Goal: Task Accomplishment & Management: Manage account settings

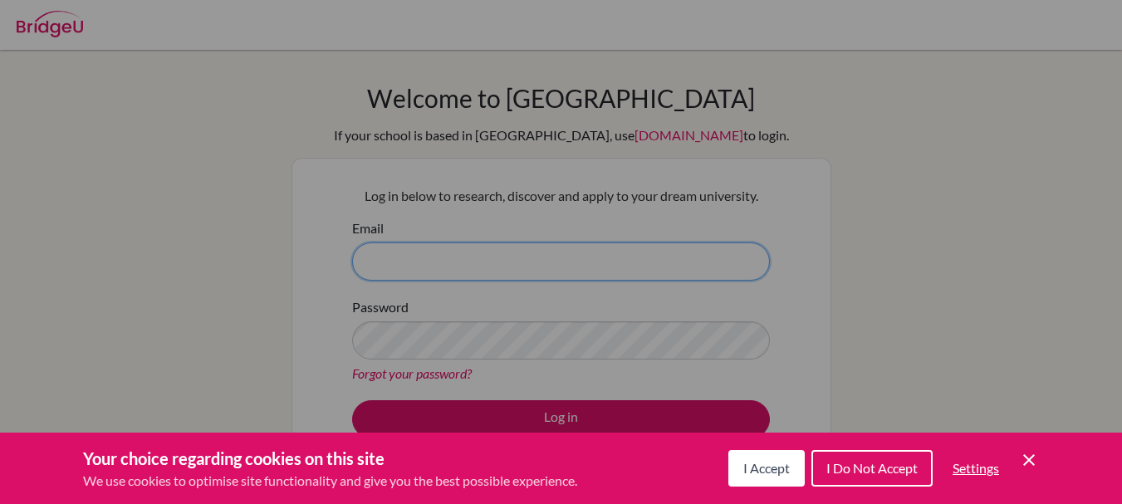
type input "[PERSON_NAME][EMAIL_ADDRESS][DOMAIN_NAME]"
click at [789, 473] on button "I Accept" at bounding box center [767, 468] width 76 height 37
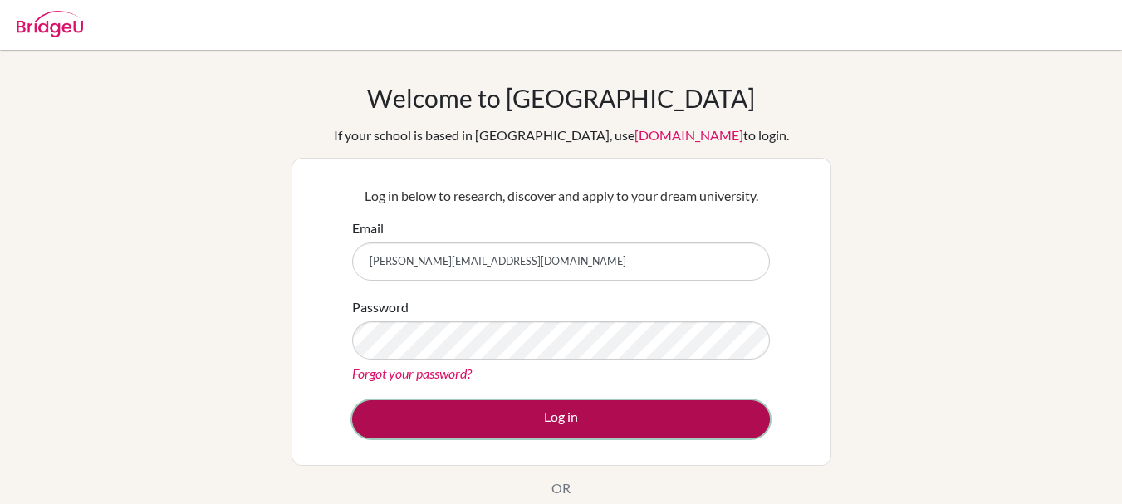
click at [540, 415] on button "Log in" at bounding box center [561, 419] width 418 height 38
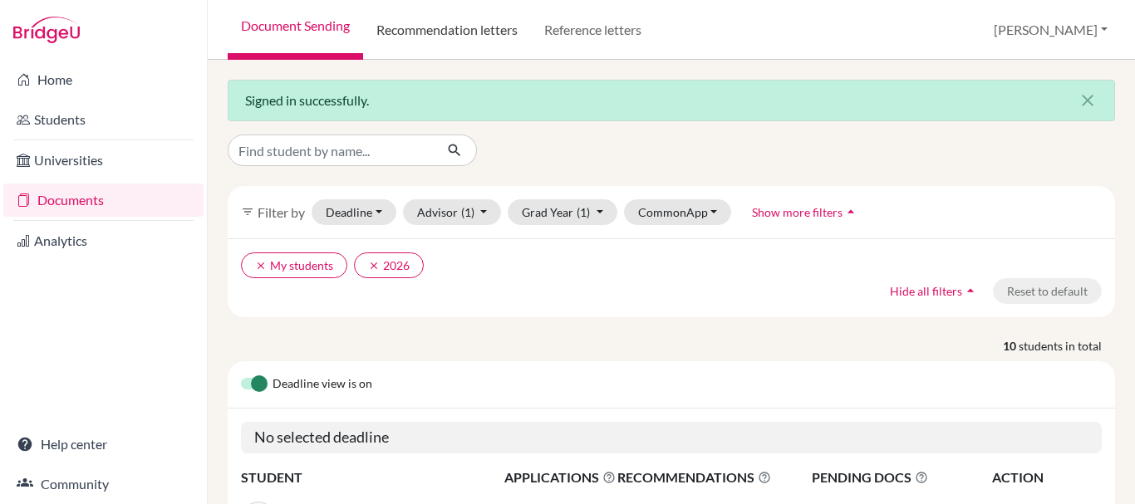
click at [484, 25] on link "Recommendation letters" at bounding box center [447, 30] width 168 height 60
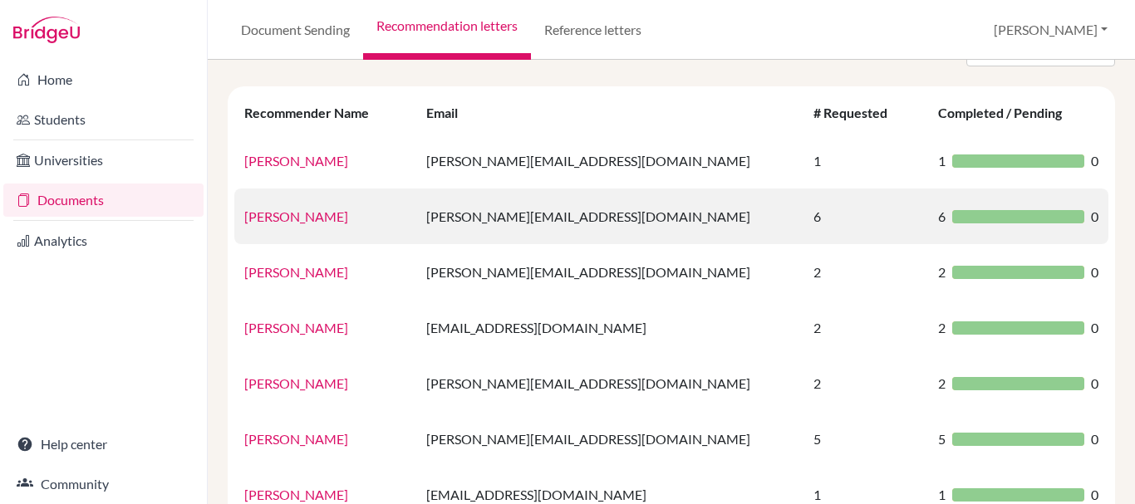
scroll to position [164, 0]
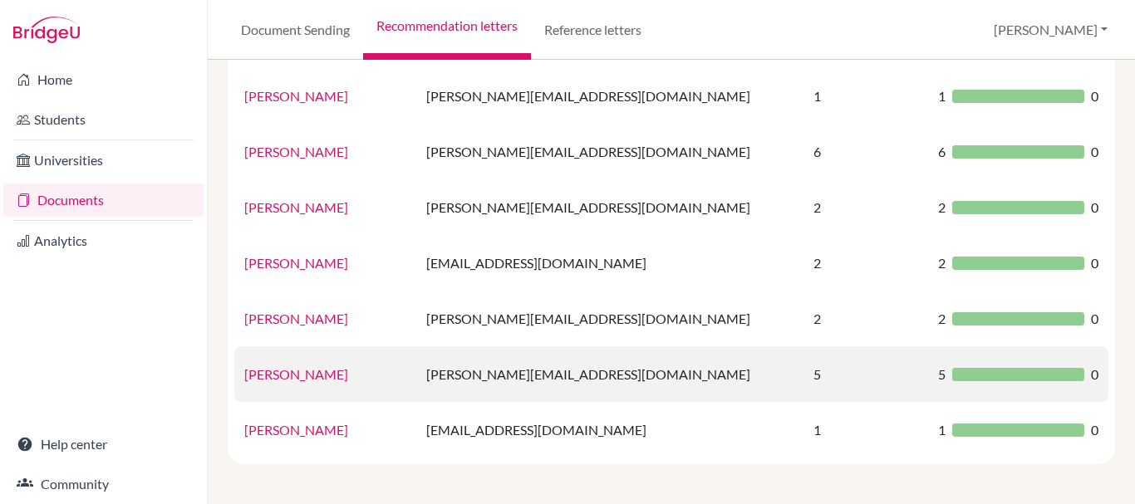
click at [291, 375] on link "[PERSON_NAME]" at bounding box center [296, 374] width 104 height 16
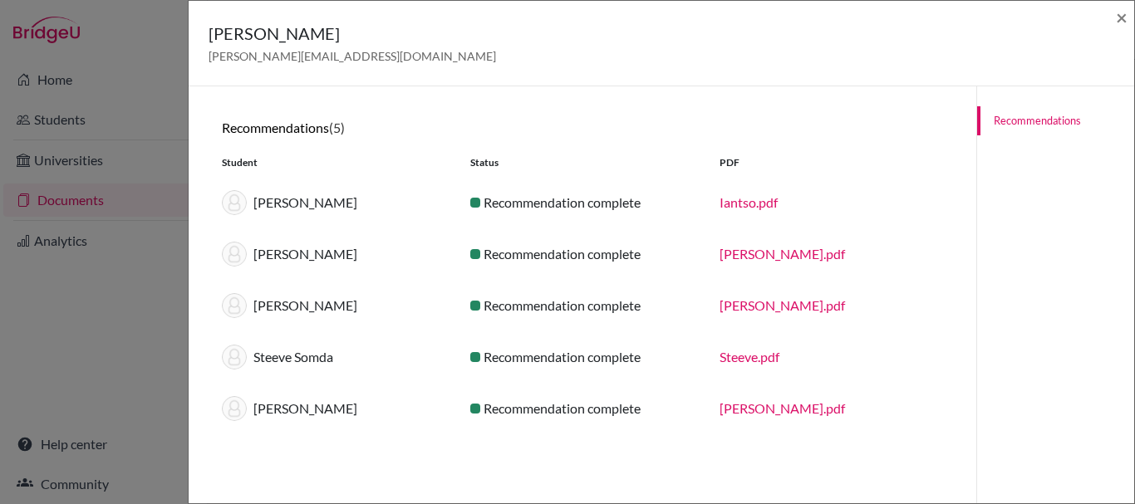
click at [728, 205] on link "Iantso.pdf" at bounding box center [748, 202] width 58 height 16
click at [765, 250] on link "[PERSON_NAME].pdf" at bounding box center [781, 254] width 125 height 16
click at [757, 302] on link "[PERSON_NAME].pdf" at bounding box center [781, 305] width 125 height 16
click at [753, 353] on link "Steeve.pdf" at bounding box center [749, 357] width 60 height 16
click at [734, 403] on link "[PERSON_NAME].pdf" at bounding box center [781, 408] width 125 height 16
